Goal: Information Seeking & Learning: Learn about a topic

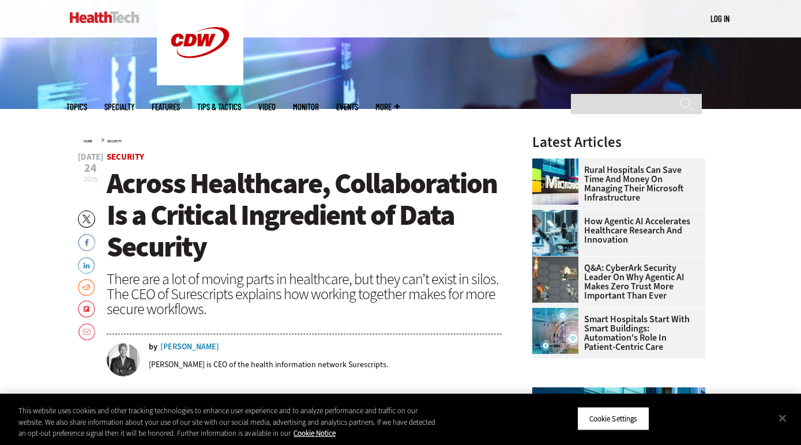
scroll to position [336, 0]
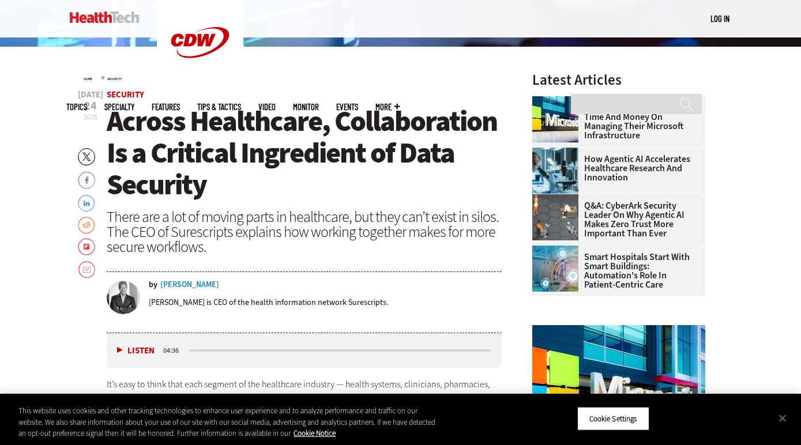
drag, startPoint x: 271, startPoint y: 185, endPoint x: 260, endPoint y: 185, distance: 11.5
click at [263, 185] on h1 "Across Healthcare, Collaboration Is a Critical Ingredient of Data Security" at bounding box center [305, 153] width 396 height 95
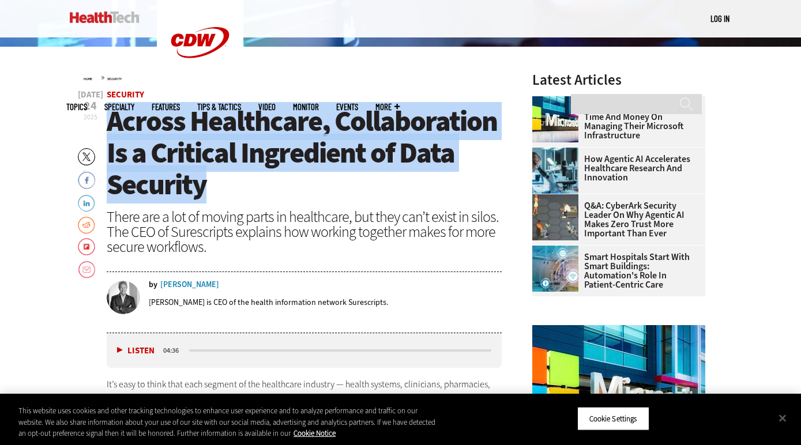
drag, startPoint x: 204, startPoint y: 186, endPoint x: 175, endPoint y: 82, distance: 108.5
copy span "Across Healthcare, Collaboration Is a Critical Ingredient of Data Security"
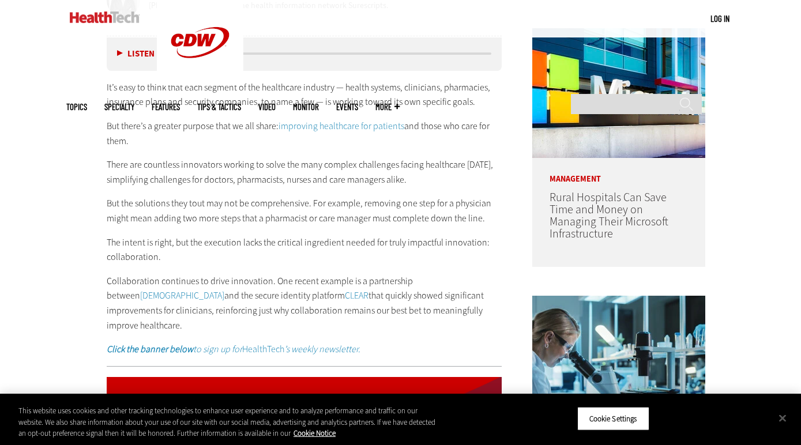
scroll to position [690, 0]
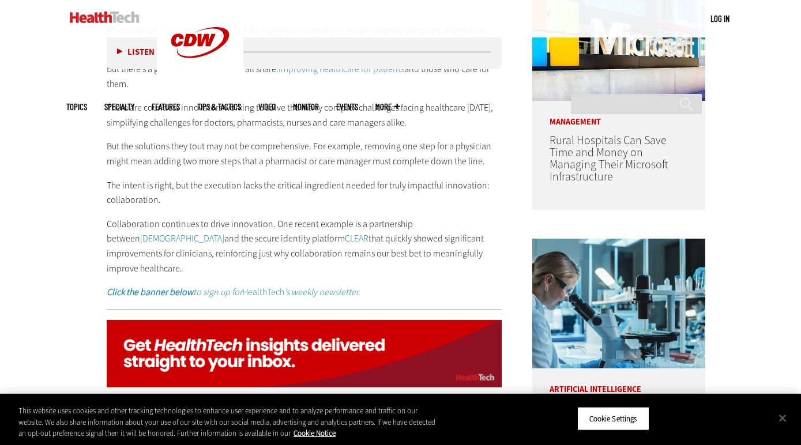
click at [268, 190] on p "The intent is right, but the execution lacks the critical ingredient needed for…" at bounding box center [305, 192] width 396 height 29
click at [272, 187] on p "The intent is right, but the execution lacks the critical ingredient needed for…" at bounding box center [305, 192] width 396 height 29
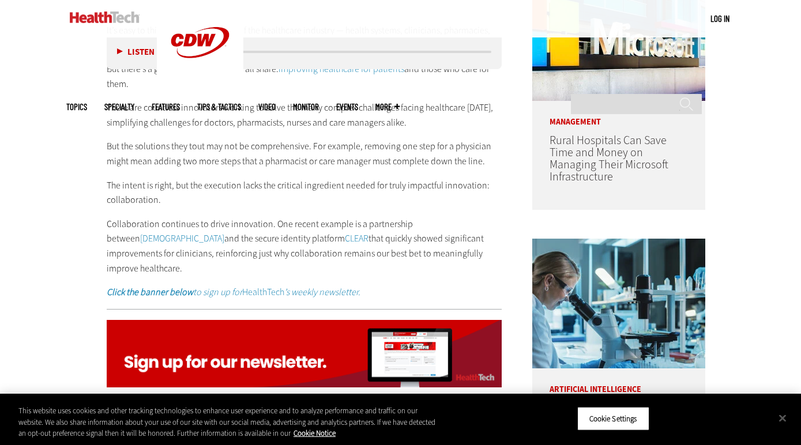
click at [284, 139] on p "But the solutions they tout may not be comprehensive. For example, removing one…" at bounding box center [305, 153] width 396 height 29
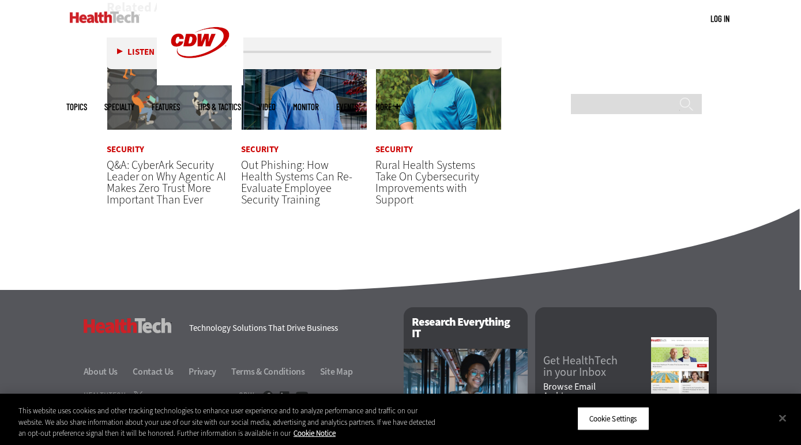
scroll to position [2117, 0]
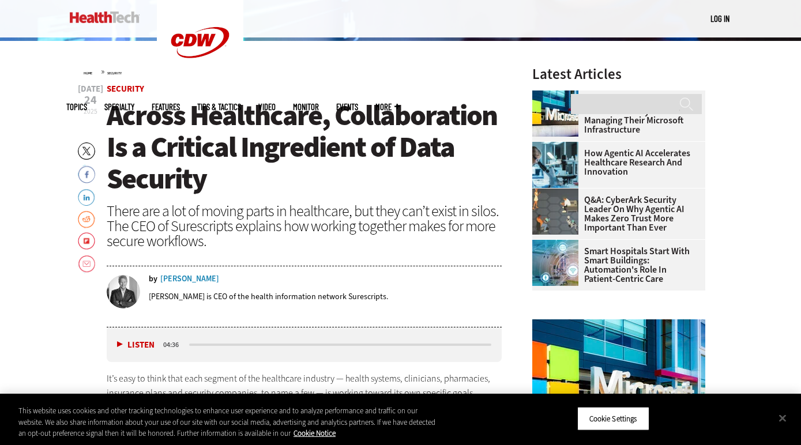
scroll to position [348, 0]
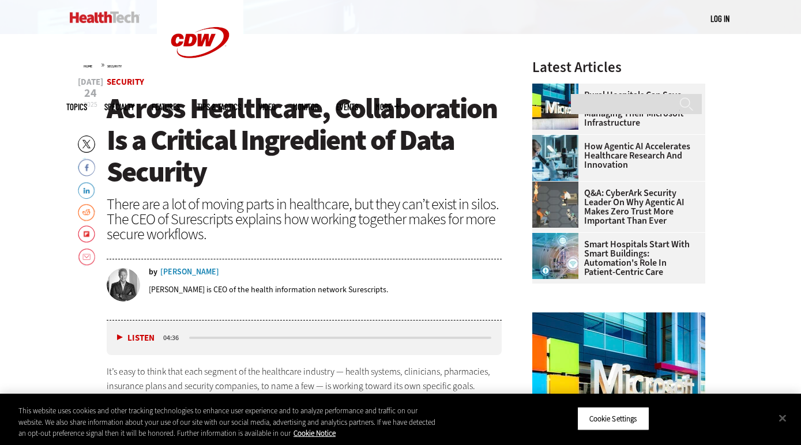
click at [205, 176] on span "Across Healthcare, Collaboration Is a Critical Ingredient of Data Security" at bounding box center [302, 140] width 390 height 102
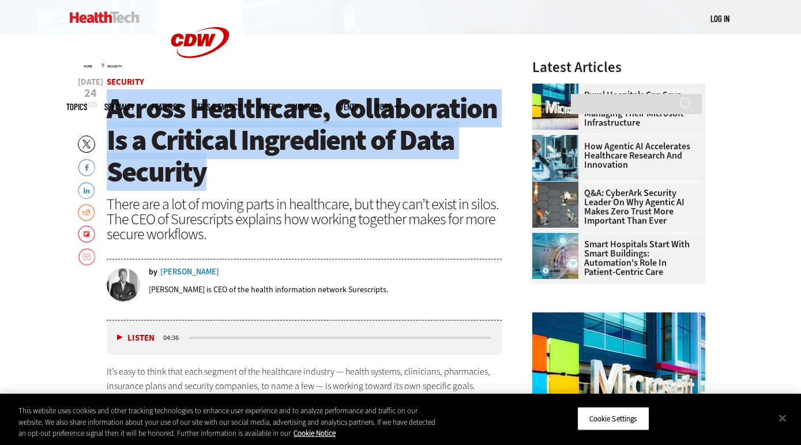
drag, startPoint x: 170, startPoint y: 161, endPoint x: 107, endPoint y: 110, distance: 81.6
click at [107, 110] on h1 "Across Healthcare, Collaboration Is a Critical Ingredient of Data Security" at bounding box center [305, 140] width 396 height 95
copy span "Across Healthcare, Collaboration Is a Critical Ingredient of Data Security"
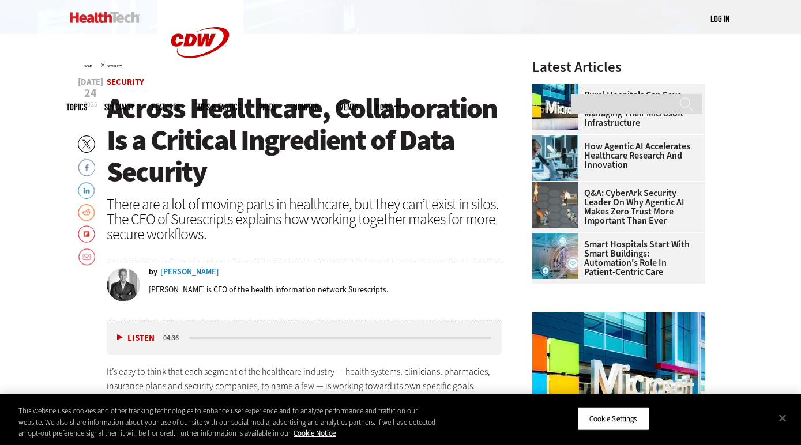
drag, startPoint x: 217, startPoint y: 191, endPoint x: 193, endPoint y: 163, distance: 37.2
click at [217, 191] on header "Jul 24 2025 Twitter Facebook LinkedIn Reddit Flipboard Email Security Across He…" at bounding box center [305, 199] width 396 height 243
click at [111, 107] on span "Across Healthcare, Collaboration Is a Critical Ingredient of Data Security" at bounding box center [302, 140] width 390 height 102
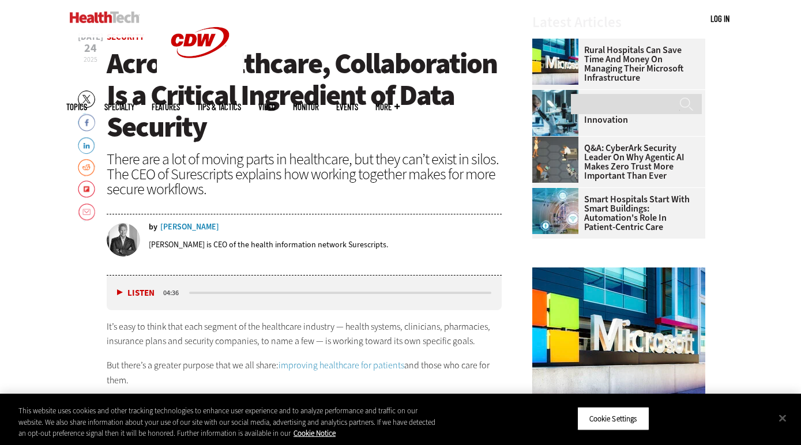
scroll to position [383, 0]
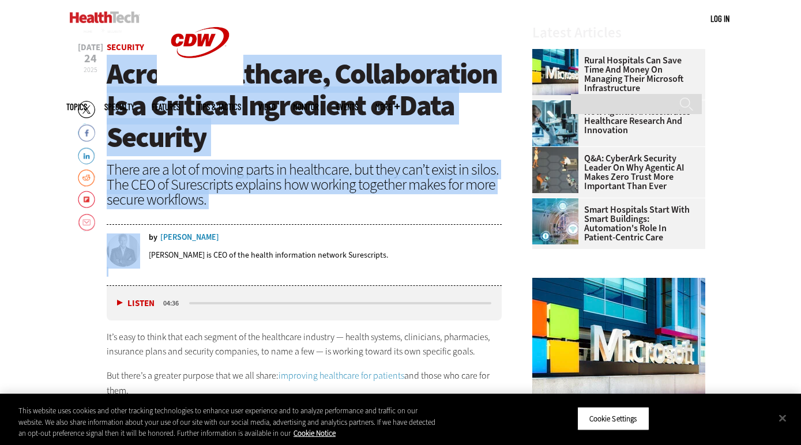
drag, startPoint x: 113, startPoint y: 73, endPoint x: 261, endPoint y: 237, distance: 220.9
click at [261, 237] on header "Jul 24 2025 Twitter Facebook LinkedIn Reddit Flipboard Email Security Across He…" at bounding box center [305, 164] width 396 height 243
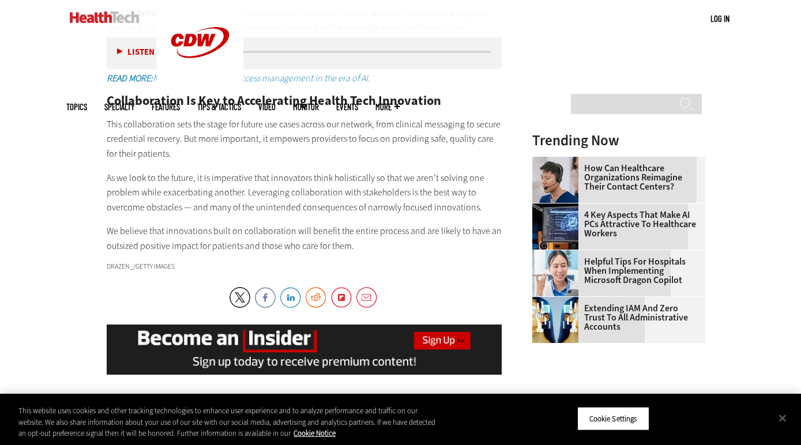
scroll to position [1482, 0]
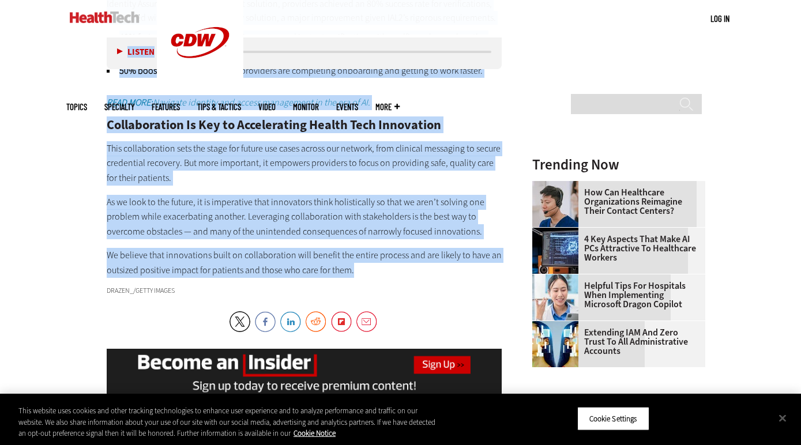
click at [379, 248] on p "We believe that innovations built on collaboration will benefit the entire proc…" at bounding box center [305, 262] width 396 height 29
copy article "Across Healthcare, Collaboration Is a Critical Ingredient of Data Security Ther…"
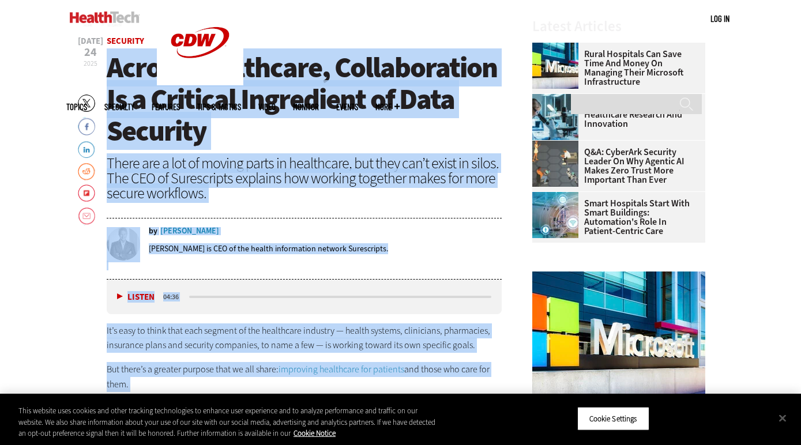
scroll to position [472, 0]
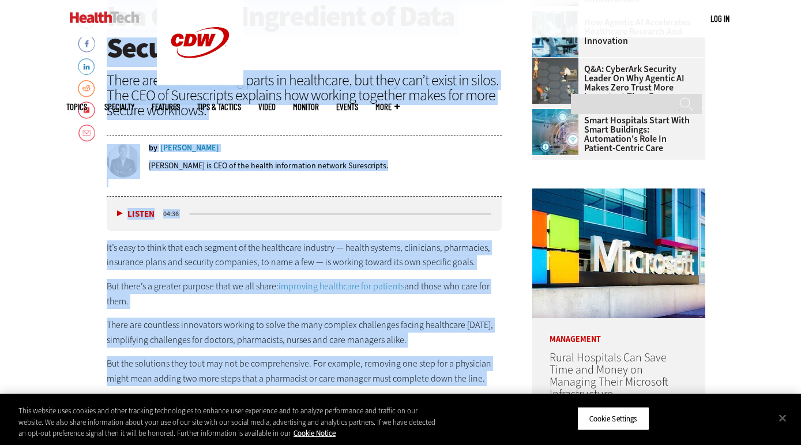
click at [425, 305] on p "But there’s a greater purpose that we all share: improving healthcare for patie…" at bounding box center [305, 293] width 396 height 29
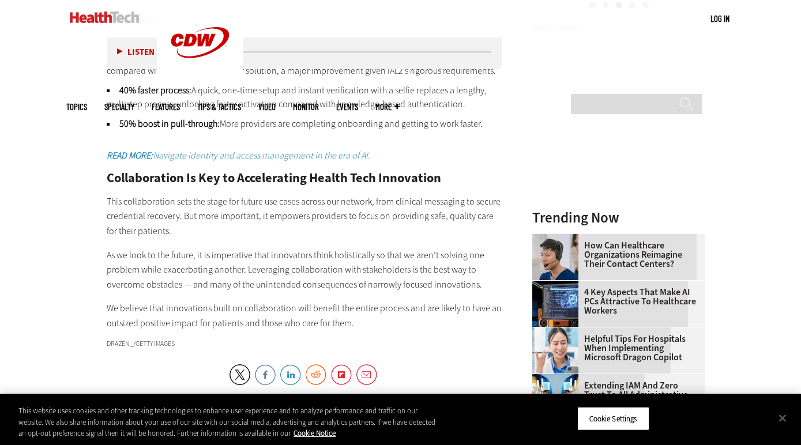
scroll to position [1702, 0]
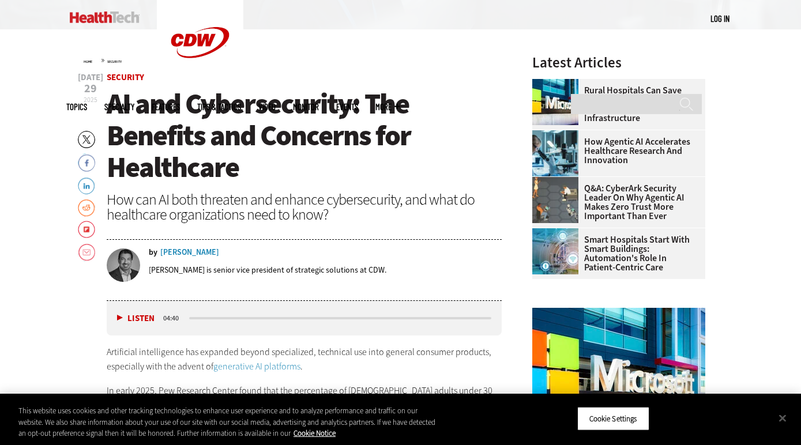
scroll to position [411, 0]
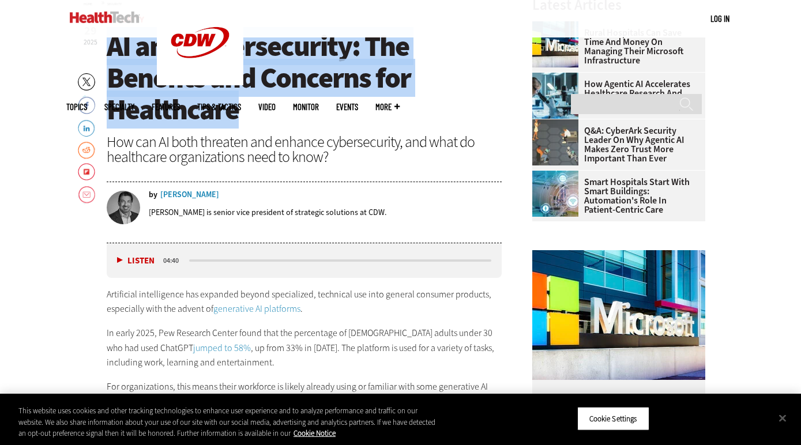
drag, startPoint x: 250, startPoint y: 109, endPoint x: 110, endPoint y: 50, distance: 151.7
click at [110, 50] on h1 "AI and Cybersecurity: The Benefits and Concerns for Healthcare" at bounding box center [305, 78] width 396 height 95
copy span "AI and Cybersecurity: The Benefits and Concerns for Healthcare"
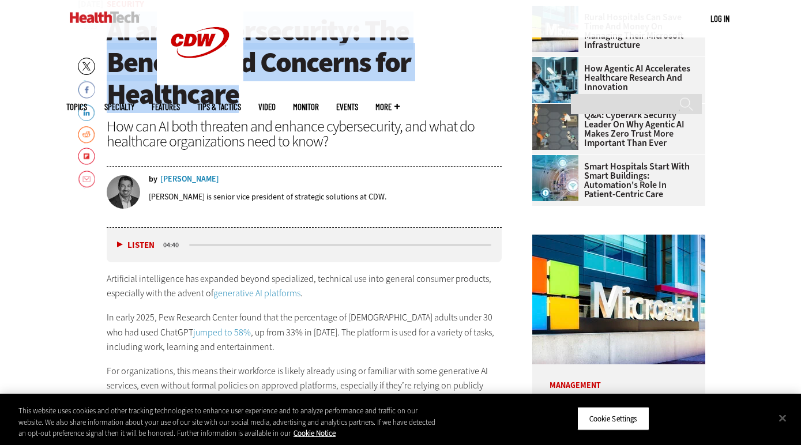
scroll to position [413, 0]
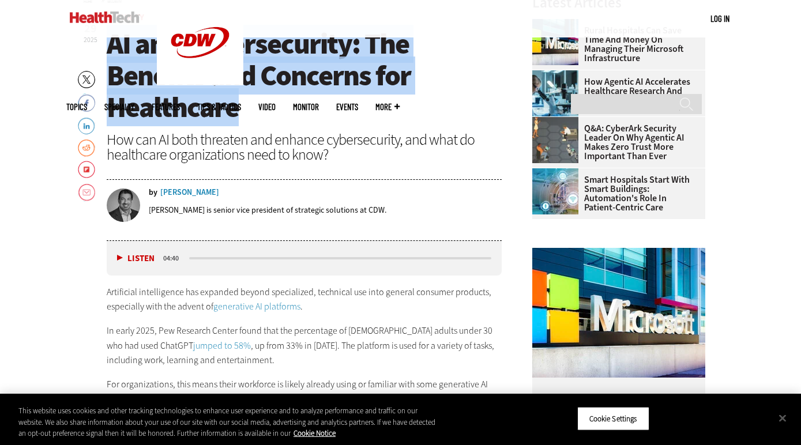
click at [139, 109] on span "AI and Cybersecurity: The Benefits and Concerns for Healthcare" at bounding box center [259, 76] width 304 height 102
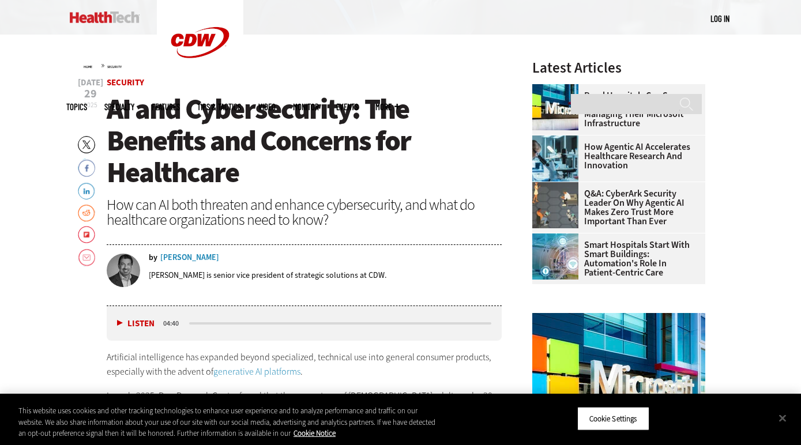
scroll to position [346, 0]
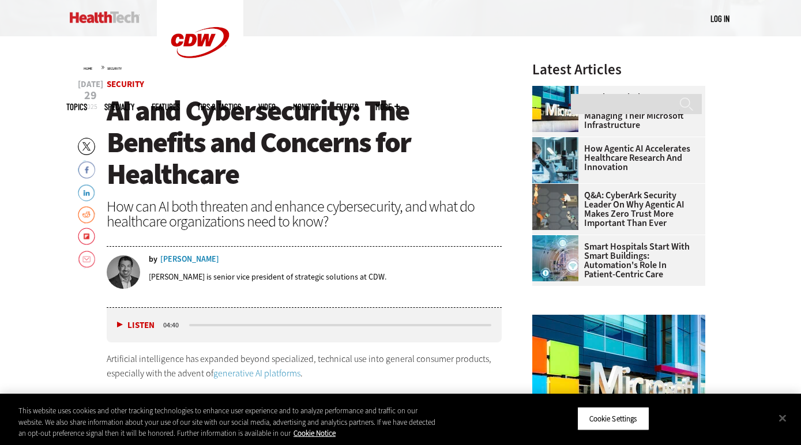
click at [110, 111] on span "AI and Cybersecurity: The Benefits and Concerns for Healthcare" at bounding box center [259, 143] width 304 height 102
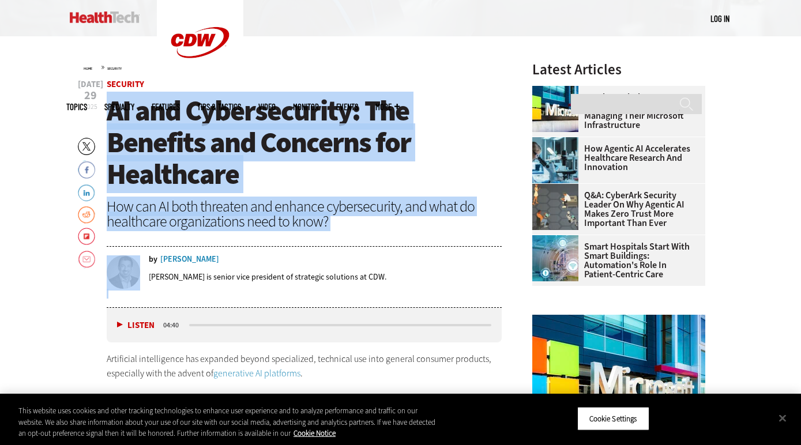
drag, startPoint x: 109, startPoint y: 111, endPoint x: 241, endPoint y: 244, distance: 187.6
click at [241, 244] on header "Jul 29 2025 Twitter Facebook LinkedIn Reddit Flipboard Email Security AI and Cy…" at bounding box center [305, 194] width 396 height 228
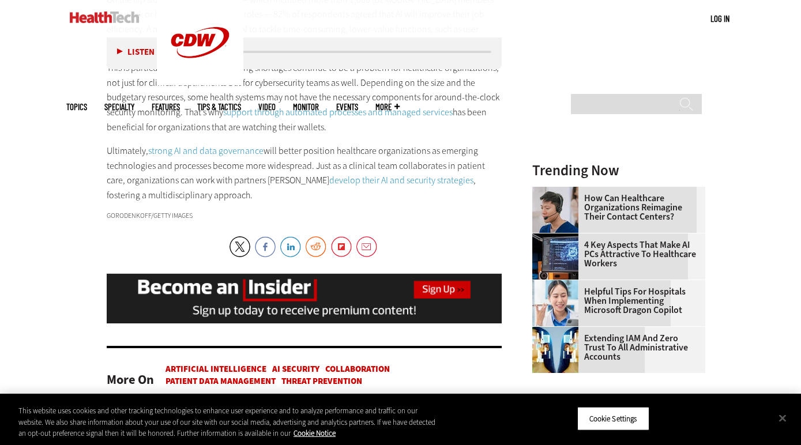
scroll to position [1456, 0]
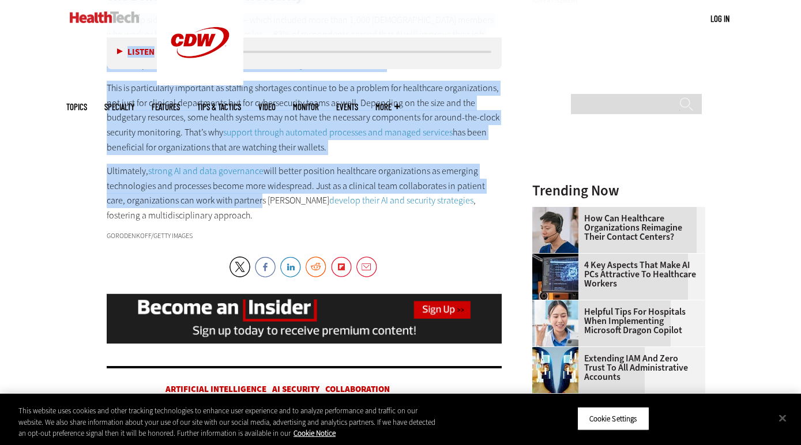
click at [237, 171] on p "Ultimately, strong AI and data governance will better position healthcare organ…" at bounding box center [305, 193] width 396 height 59
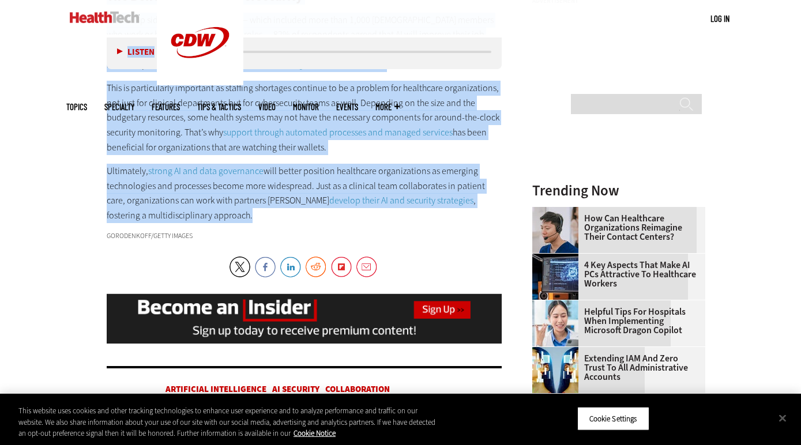
click at [231, 201] on p "Ultimately, strong AI and data governance will better position healthcare organ…" at bounding box center [305, 193] width 396 height 59
copy article "AI and Cybersecurity: The Benefits and Concerns for Healthcare How can AI both …"
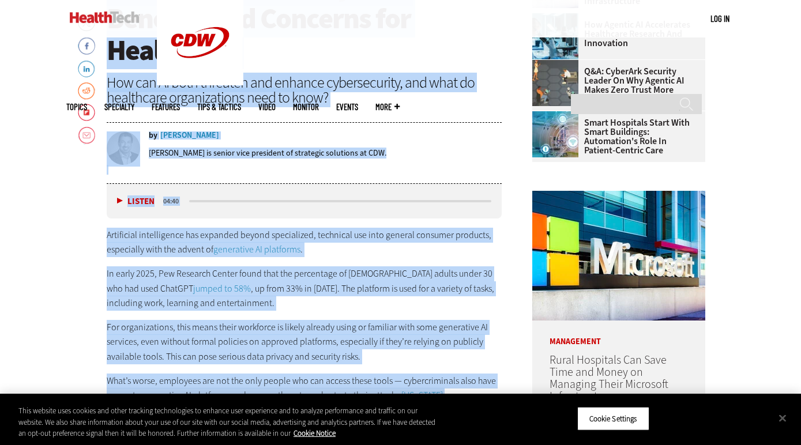
scroll to position [501, 0]
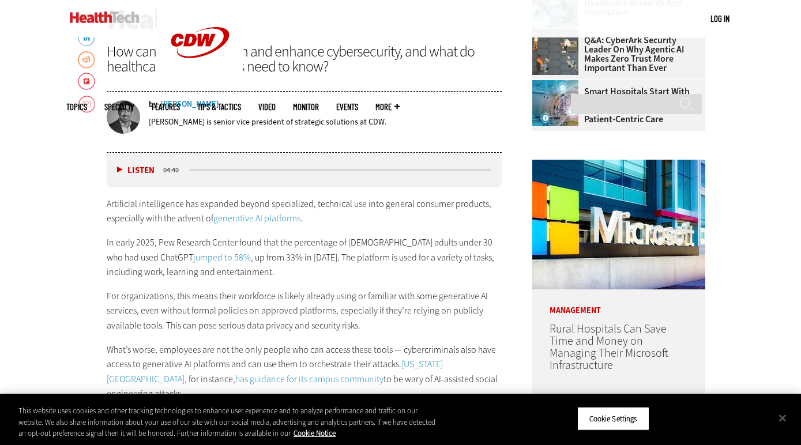
click at [426, 249] on p "In early 2025, Pew Research Center found that the percentage of U.S. adults und…" at bounding box center [305, 257] width 396 height 44
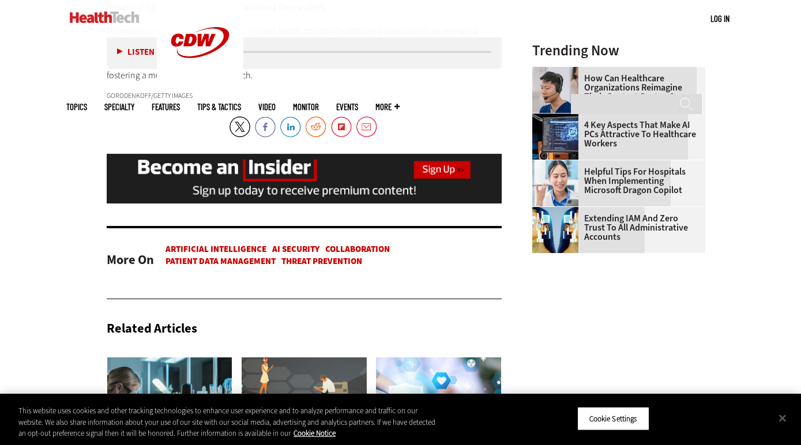
scroll to position [1595, 0]
